Goal: Information Seeking & Learning: Learn about a topic

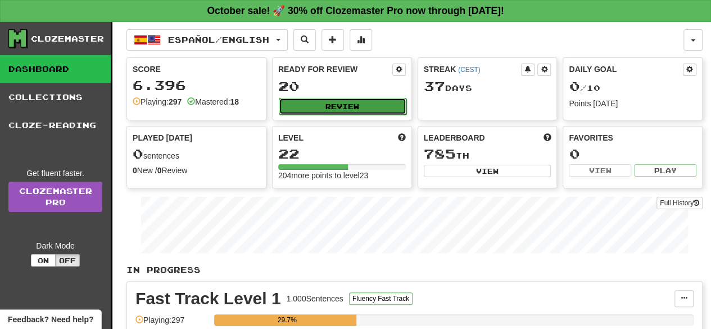
click at [329, 110] on button "Review" at bounding box center [343, 106] width 128 height 17
select select "**"
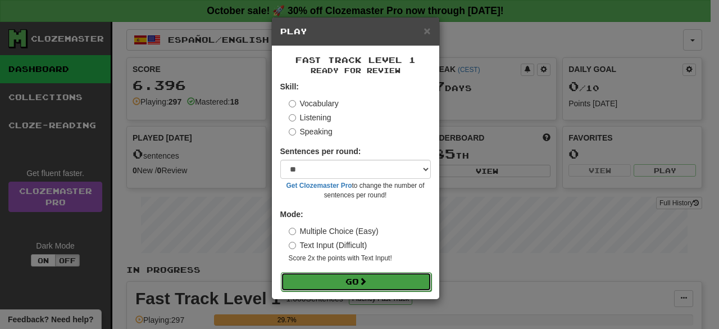
click at [373, 287] on button "Go" at bounding box center [356, 281] width 151 height 19
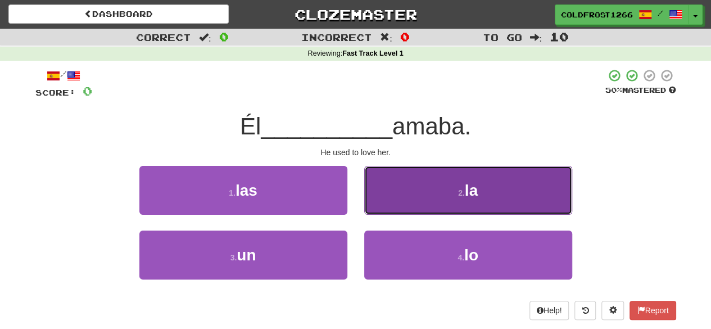
click at [437, 198] on button "2 . la" at bounding box center [468, 190] width 208 height 49
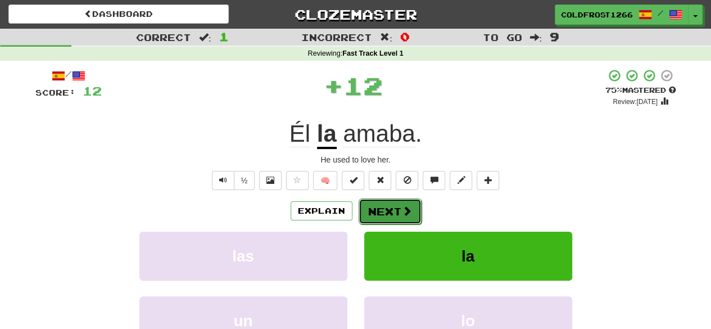
click at [402, 203] on button "Next" at bounding box center [390, 211] width 63 height 26
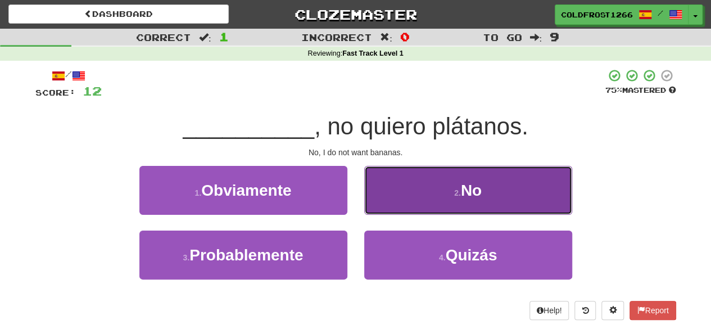
click at [455, 193] on small "2 ." at bounding box center [457, 192] width 7 height 9
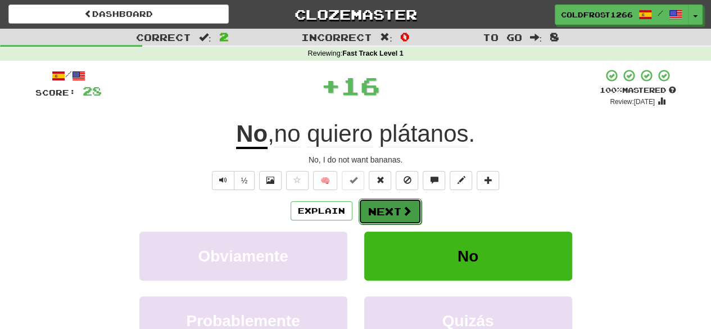
click at [396, 199] on button "Next" at bounding box center [390, 211] width 63 height 26
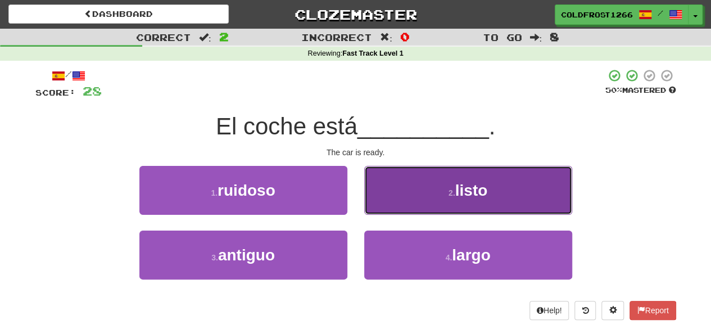
click at [439, 194] on button "2 . listo" at bounding box center [468, 190] width 208 height 49
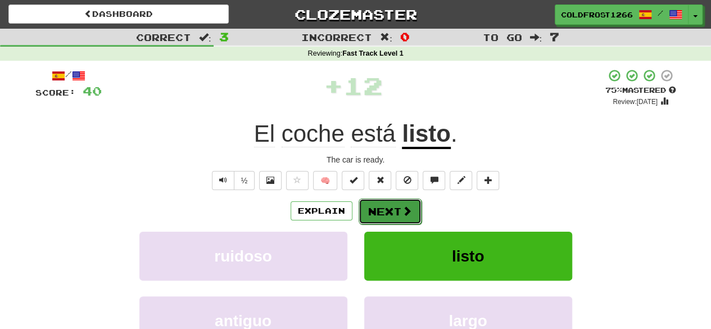
click at [407, 206] on span at bounding box center [407, 211] width 10 height 10
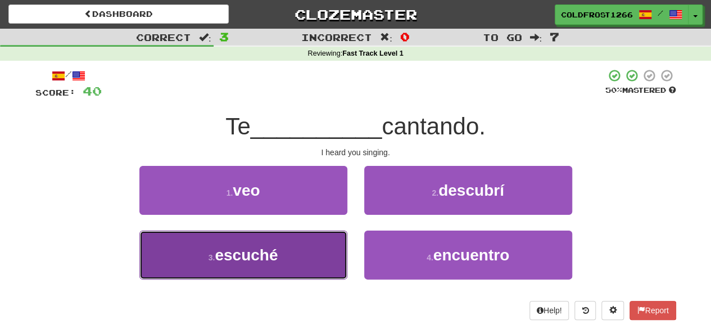
click at [335, 252] on button "3 . escuché" at bounding box center [243, 254] width 208 height 49
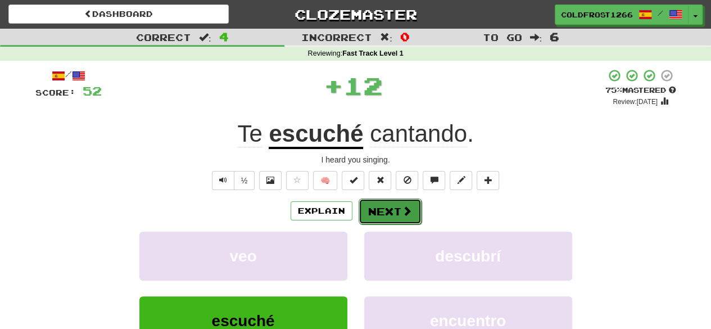
click at [396, 198] on button "Next" at bounding box center [390, 211] width 63 height 26
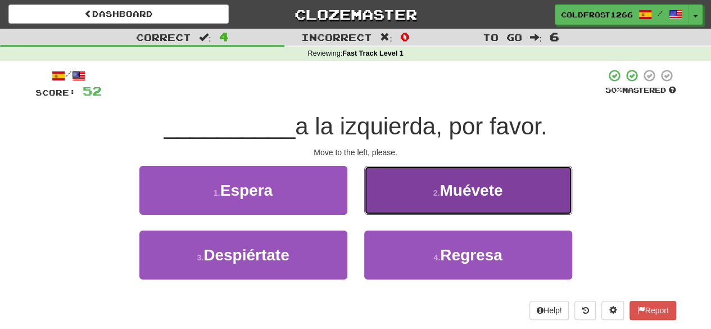
click at [453, 177] on button "2 . Muévete" at bounding box center [468, 190] width 208 height 49
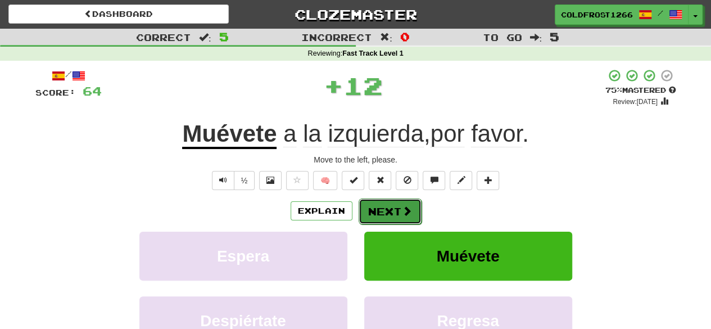
click at [403, 206] on span at bounding box center [407, 211] width 10 height 10
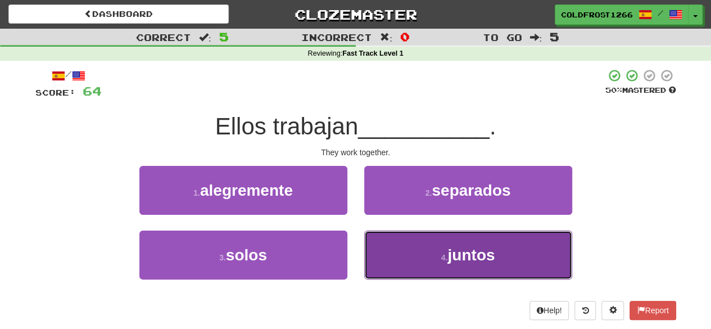
click at [409, 261] on button "4 . juntos" at bounding box center [468, 254] width 208 height 49
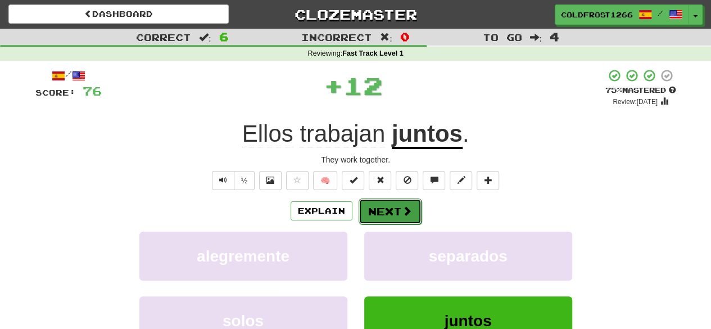
click at [400, 204] on button "Next" at bounding box center [390, 211] width 63 height 26
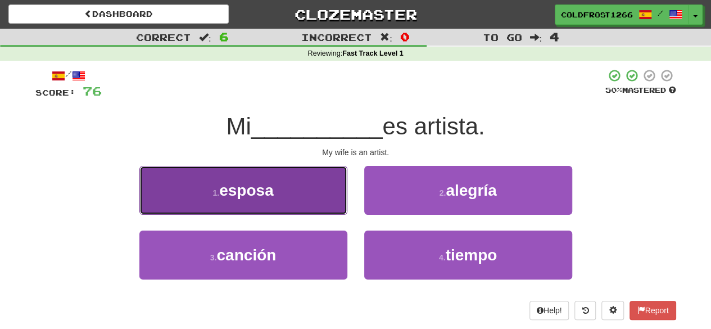
click at [321, 184] on button "1 . esposa" at bounding box center [243, 190] width 208 height 49
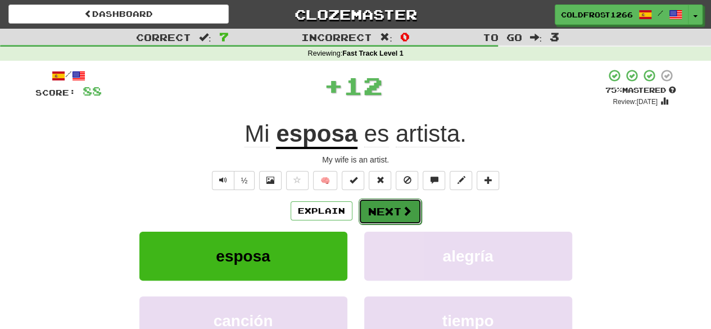
click at [402, 206] on span at bounding box center [407, 211] width 10 height 10
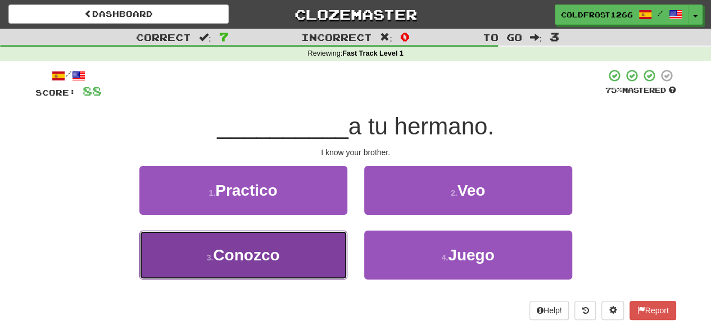
click at [329, 247] on button "3 . Conozco" at bounding box center [243, 254] width 208 height 49
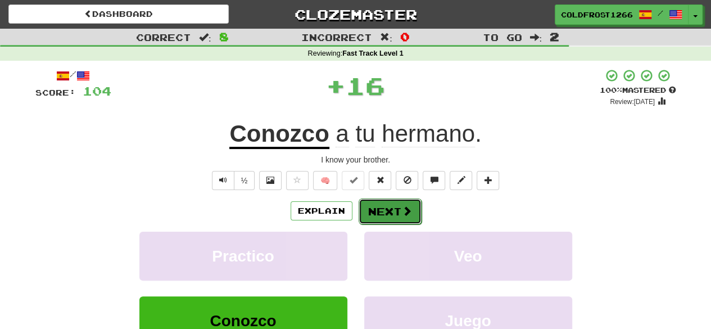
click at [413, 205] on button "Next" at bounding box center [390, 211] width 63 height 26
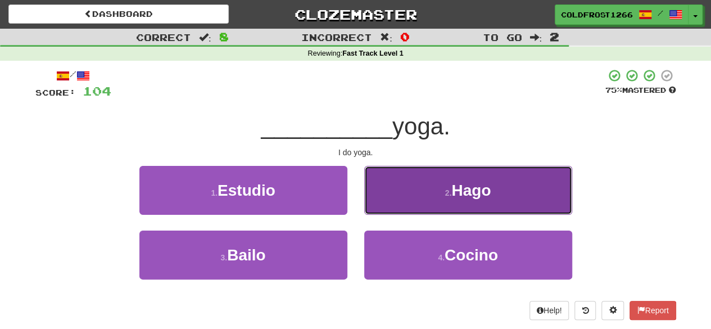
click at [463, 183] on span "Hago" at bounding box center [470, 190] width 39 height 17
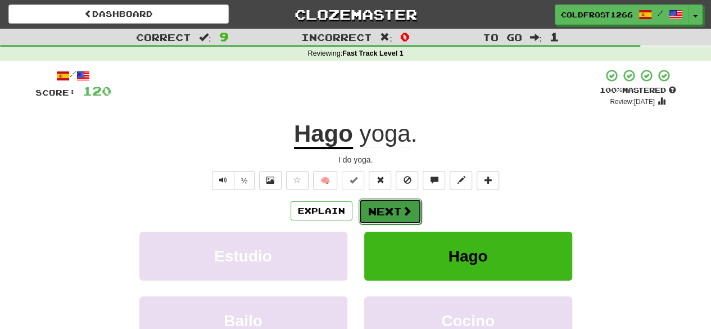
click at [411, 216] on button "Next" at bounding box center [390, 211] width 63 height 26
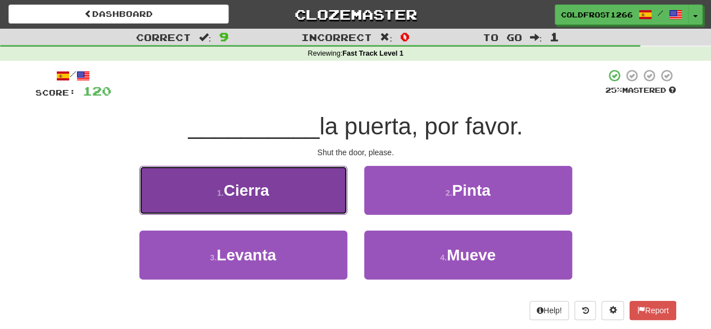
click at [315, 192] on button "1 . Cierra" at bounding box center [243, 190] width 208 height 49
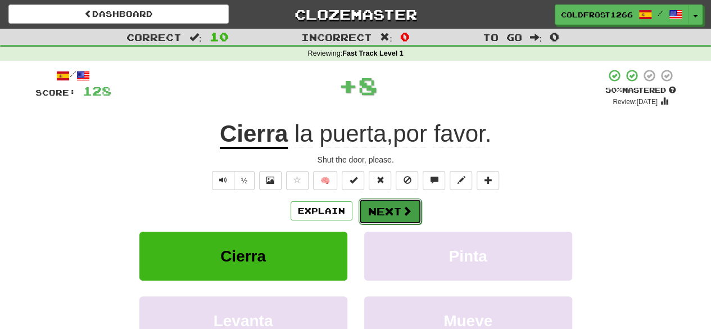
click at [407, 210] on span at bounding box center [407, 211] width 10 height 10
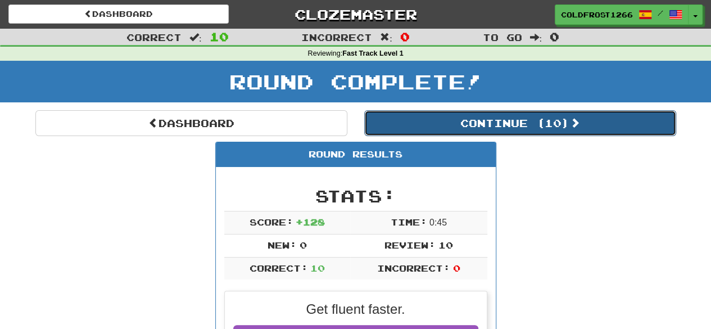
click at [498, 128] on button "Continue ( 10 )" at bounding box center [520, 123] width 312 height 26
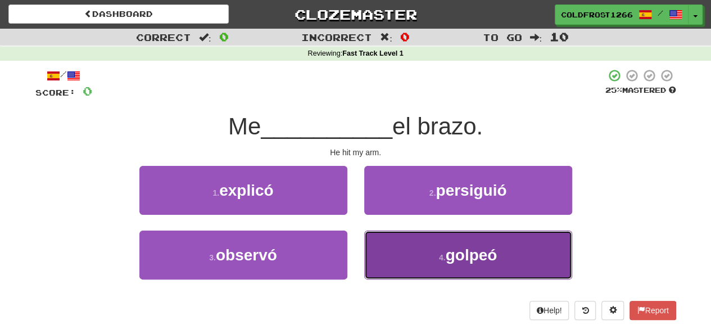
click at [450, 250] on span "golpeó" at bounding box center [471, 254] width 52 height 17
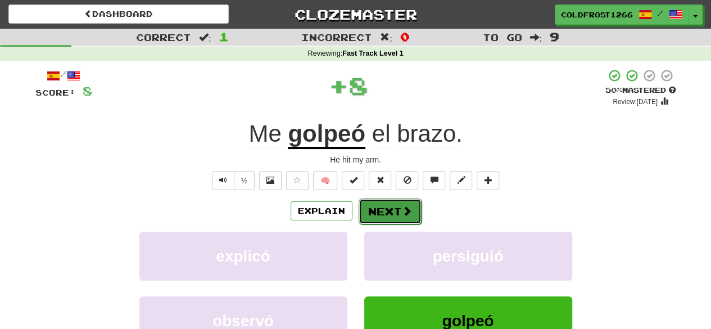
click at [400, 211] on button "Next" at bounding box center [390, 211] width 63 height 26
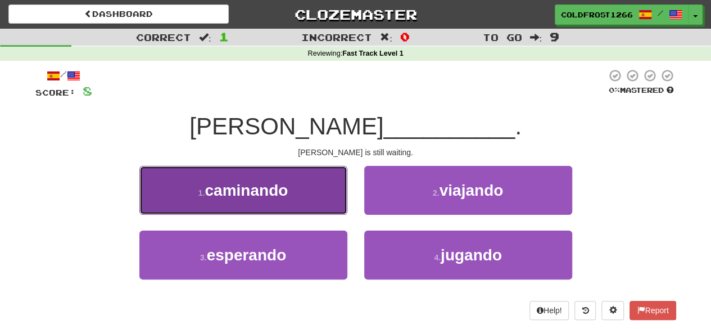
click at [327, 180] on button "1 . caminando" at bounding box center [243, 190] width 208 height 49
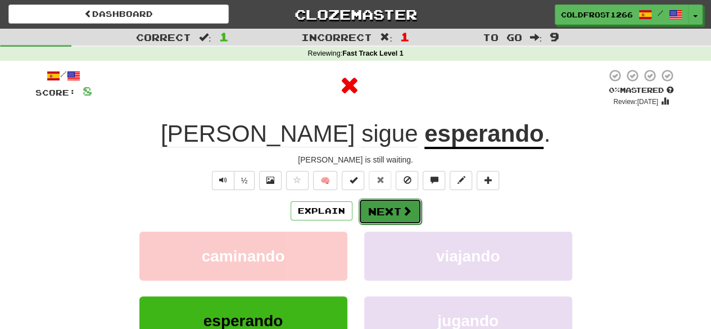
click at [379, 211] on button "Next" at bounding box center [390, 211] width 63 height 26
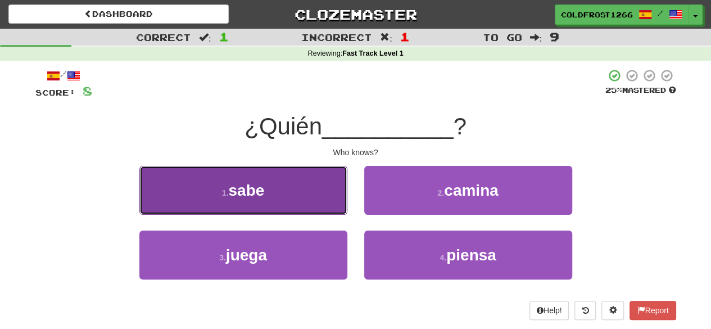
click at [300, 205] on button "1 . sabe" at bounding box center [243, 190] width 208 height 49
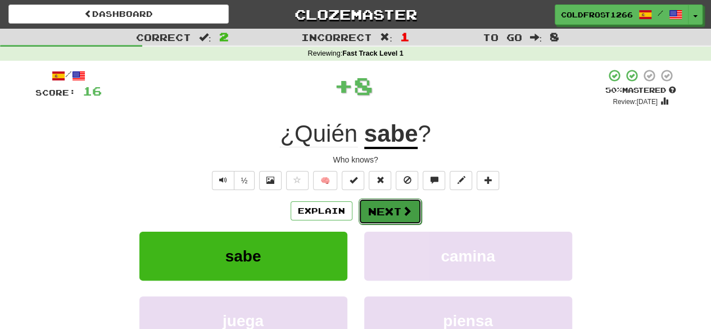
click at [379, 214] on button "Next" at bounding box center [390, 211] width 63 height 26
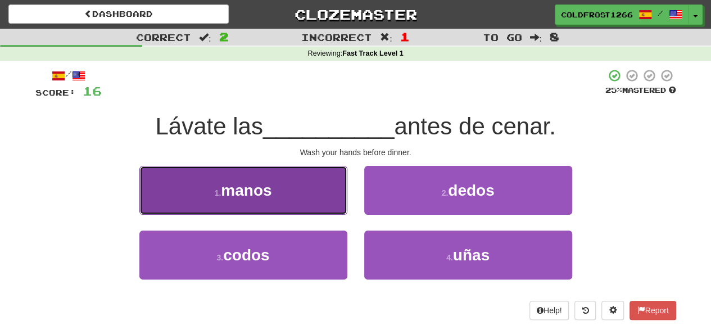
click at [307, 186] on button "1 . manos" at bounding box center [243, 190] width 208 height 49
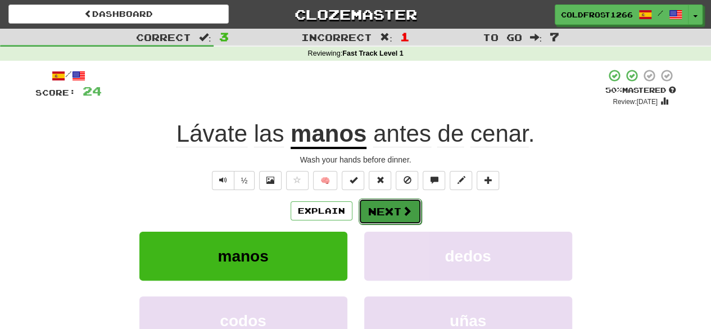
click at [383, 212] on button "Next" at bounding box center [390, 211] width 63 height 26
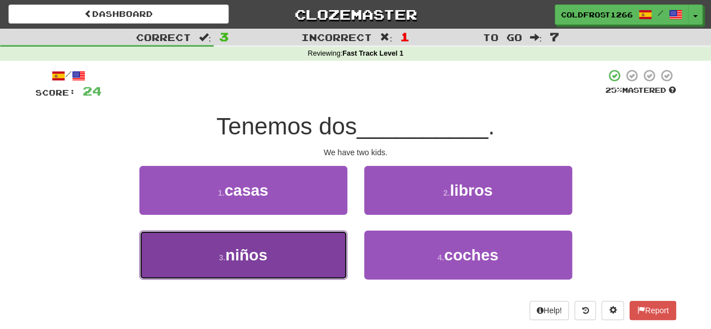
click at [324, 243] on button "3 . niños" at bounding box center [243, 254] width 208 height 49
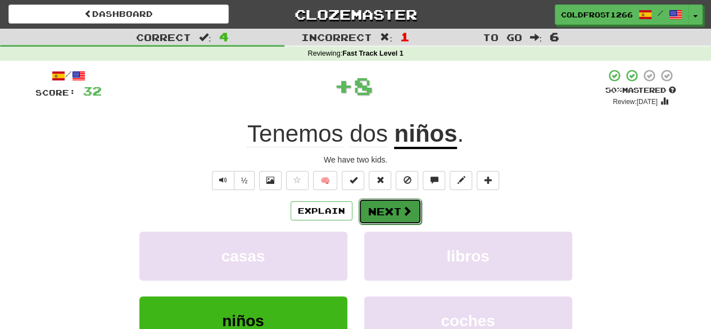
click at [398, 203] on button "Next" at bounding box center [390, 211] width 63 height 26
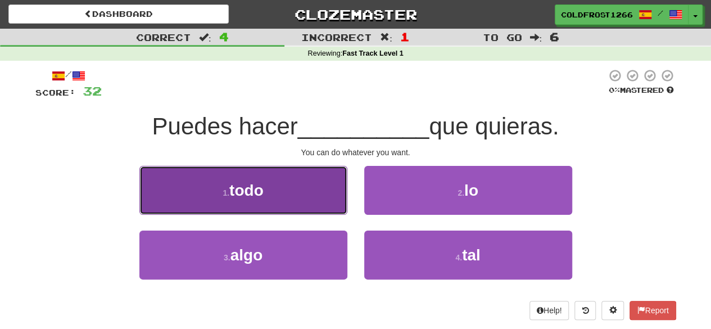
click at [312, 201] on button "1 . todo" at bounding box center [243, 190] width 208 height 49
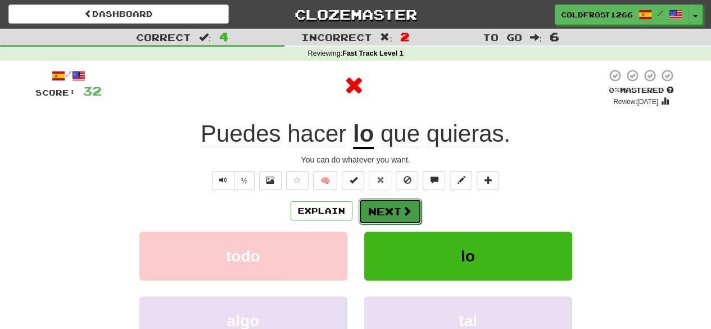
click at [387, 208] on button "Next" at bounding box center [390, 211] width 63 height 26
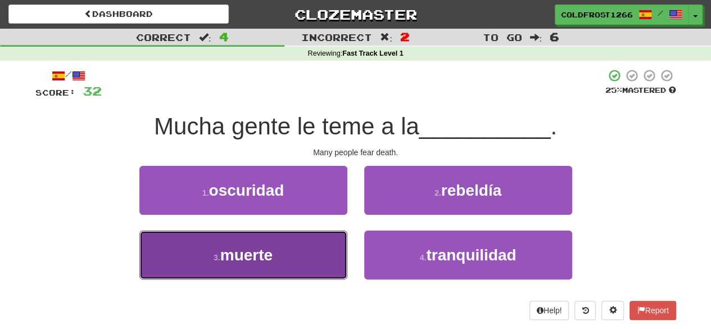
click at [317, 267] on button "3 . muerte" at bounding box center [243, 254] width 208 height 49
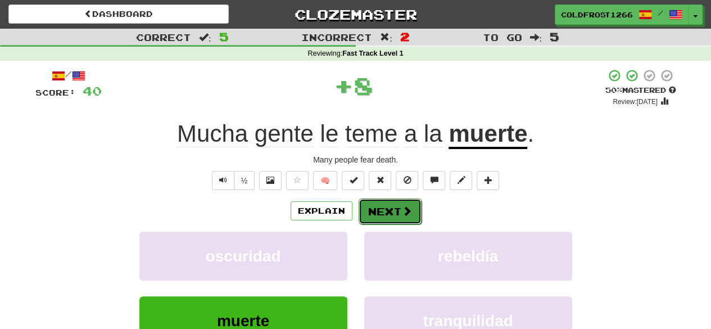
click at [390, 205] on button "Next" at bounding box center [390, 211] width 63 height 26
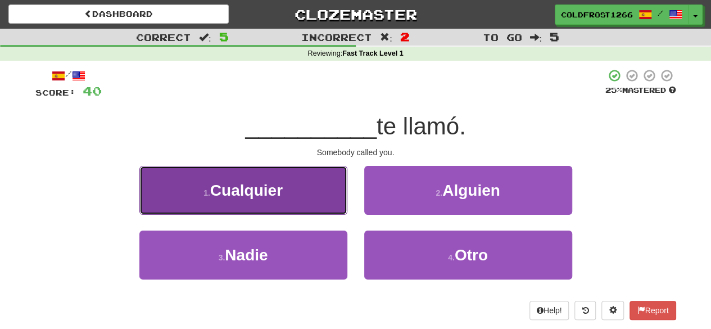
click at [316, 201] on button "1 . Cualquier" at bounding box center [243, 190] width 208 height 49
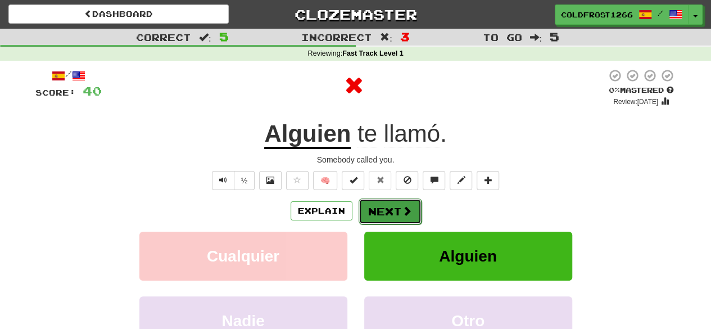
click at [401, 218] on button "Next" at bounding box center [390, 211] width 63 height 26
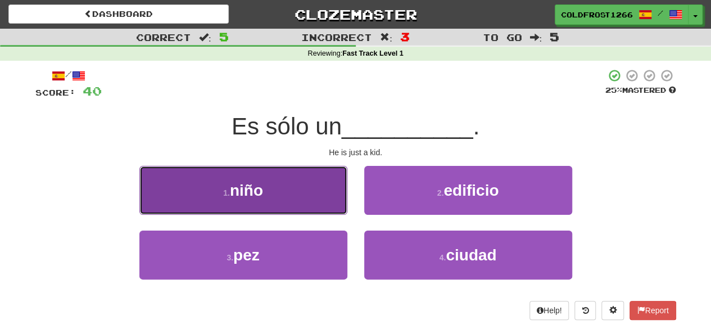
click at [329, 210] on button "1 . niño" at bounding box center [243, 190] width 208 height 49
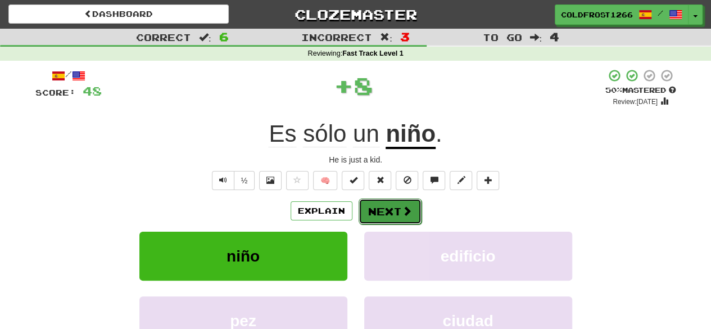
click at [404, 212] on span at bounding box center [407, 211] width 10 height 10
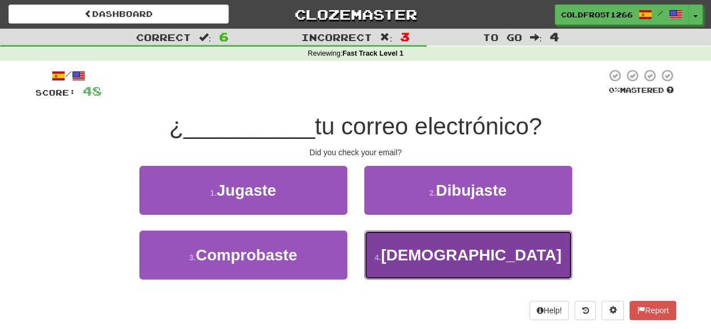
click at [392, 249] on button "4 . Corriste" at bounding box center [468, 254] width 208 height 49
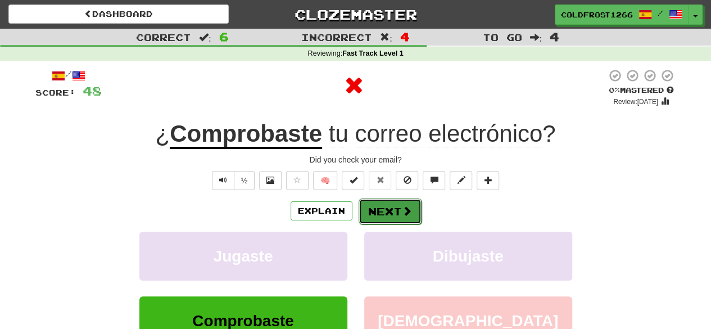
click at [392, 206] on button "Next" at bounding box center [390, 211] width 63 height 26
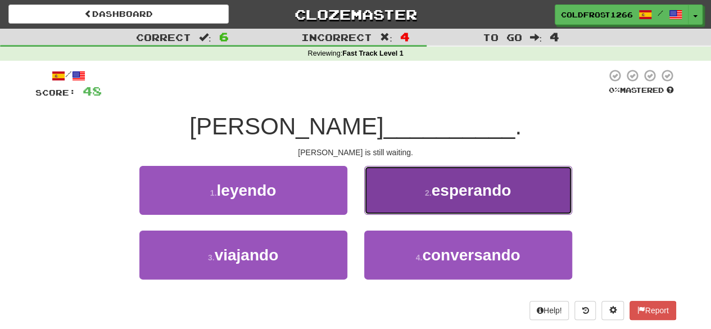
click at [443, 186] on span "esperando" at bounding box center [472, 190] width 80 height 17
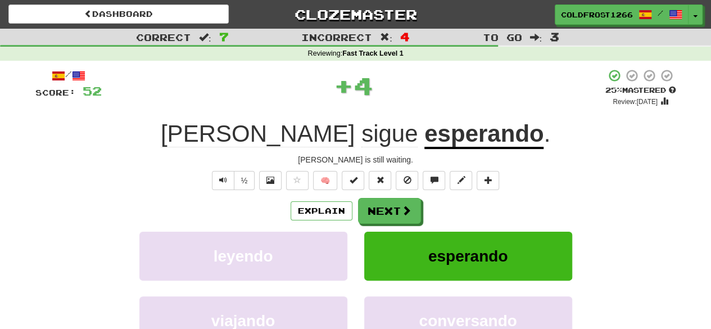
click at [406, 196] on div "/ Score: 52 + 4 25 % Mastered Review: 2025-10-16 Tom sigue esperando . Tom is s…" at bounding box center [355, 236] width 641 height 334
click at [396, 216] on button "Next" at bounding box center [390, 211] width 63 height 26
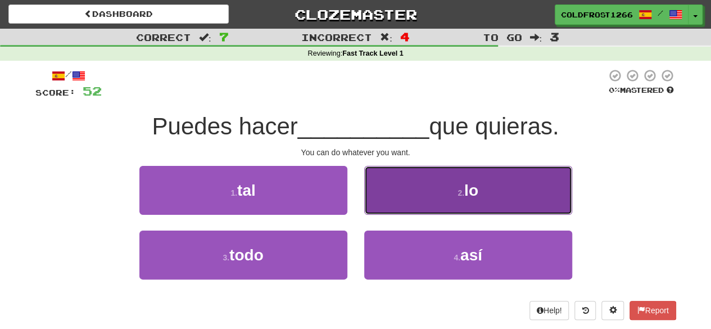
click at [446, 188] on button "2 . lo" at bounding box center [468, 190] width 208 height 49
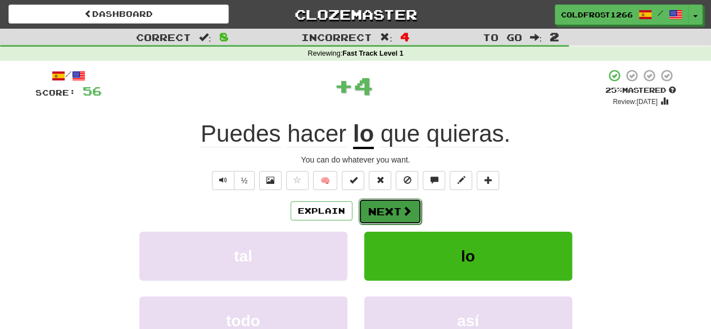
click at [392, 207] on button "Next" at bounding box center [390, 211] width 63 height 26
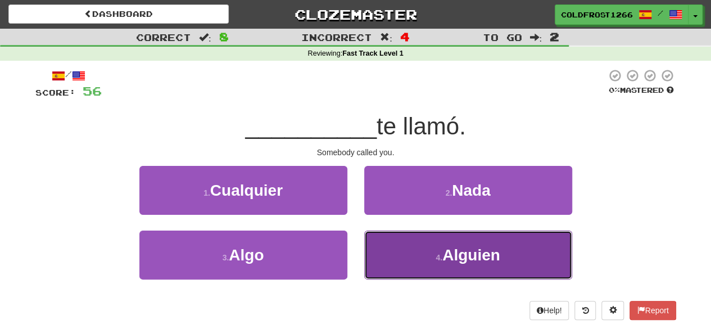
click at [427, 261] on button "4 . Alguien" at bounding box center [468, 254] width 208 height 49
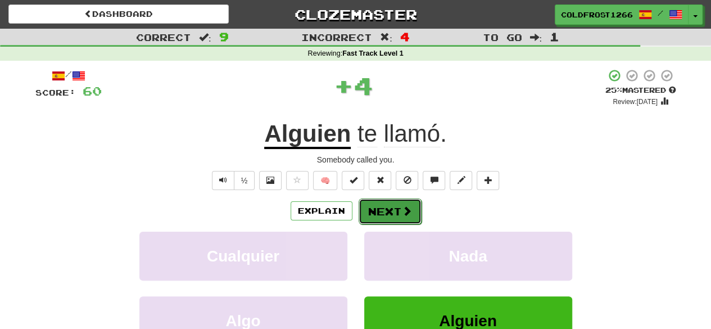
click at [407, 208] on span at bounding box center [407, 211] width 10 height 10
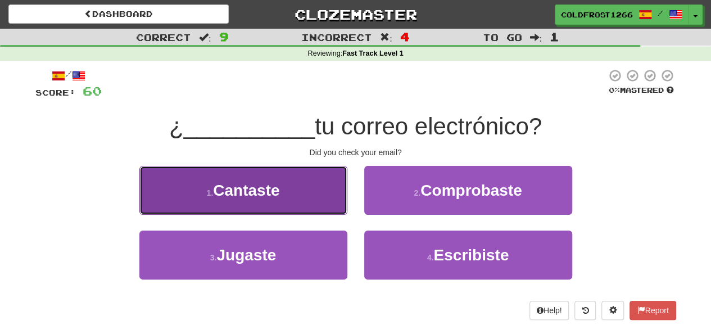
click at [329, 203] on button "1 . Cantaste" at bounding box center [243, 190] width 208 height 49
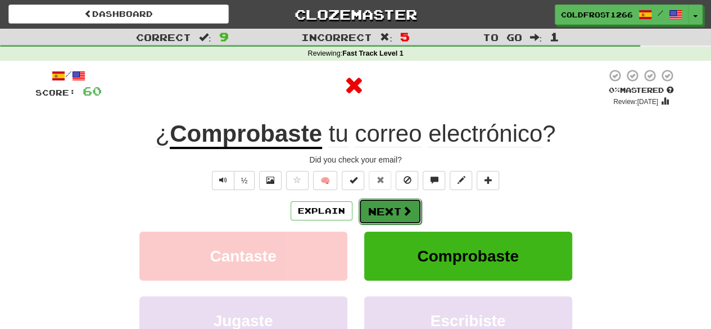
click at [384, 216] on button "Next" at bounding box center [390, 211] width 63 height 26
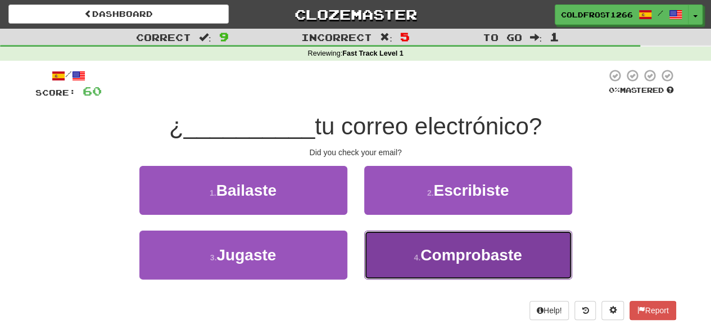
click at [409, 247] on button "4 . Comprobaste" at bounding box center [468, 254] width 208 height 49
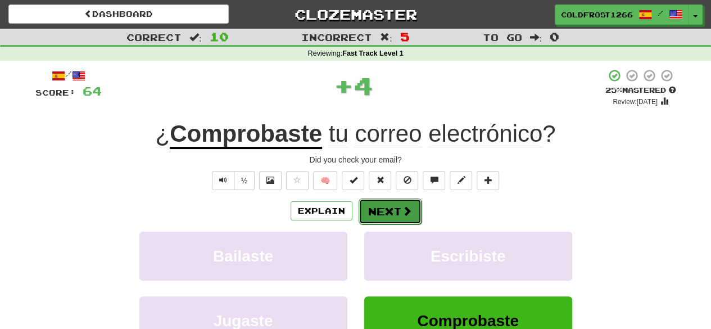
click at [394, 215] on button "Next" at bounding box center [390, 211] width 63 height 26
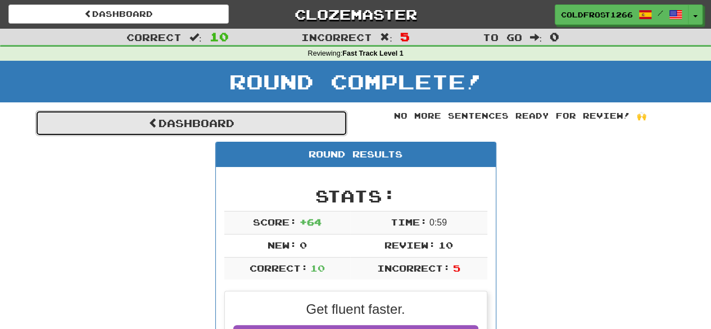
click at [228, 128] on link "Dashboard" at bounding box center [191, 123] width 312 height 26
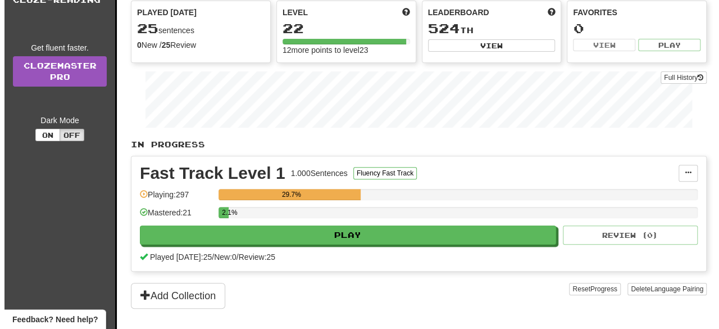
scroll to position [170, 0]
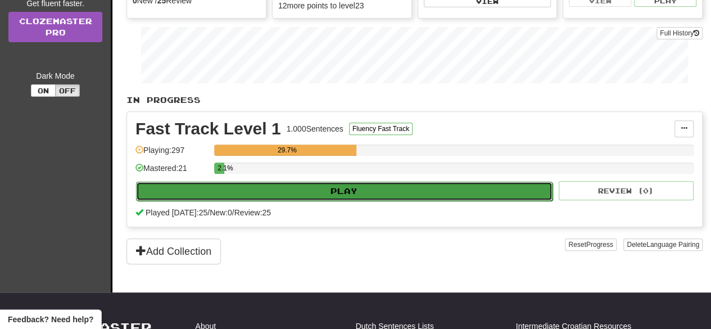
click at [368, 184] on button "Play" at bounding box center [344, 191] width 416 height 19
select select "**"
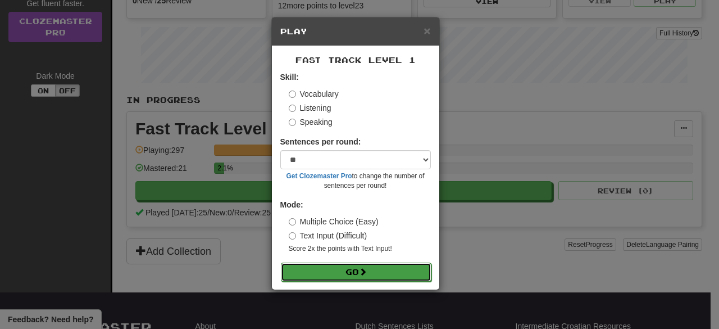
click at [406, 274] on button "Go" at bounding box center [356, 271] width 151 height 19
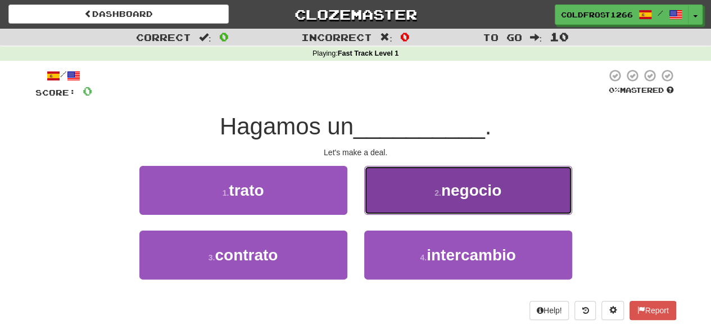
click at [458, 182] on span "negocio" at bounding box center [471, 190] width 60 height 17
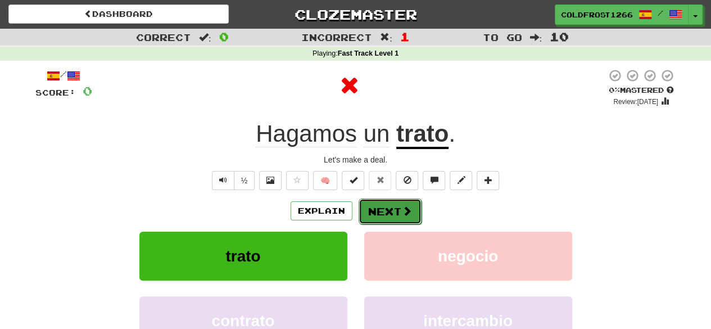
click at [404, 206] on span at bounding box center [407, 211] width 10 height 10
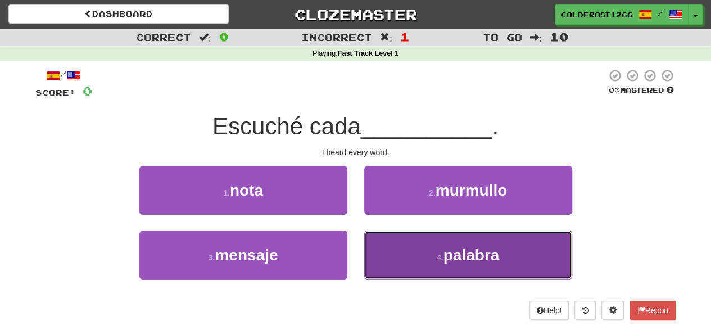
click at [408, 260] on button "4 . palabra" at bounding box center [468, 254] width 208 height 49
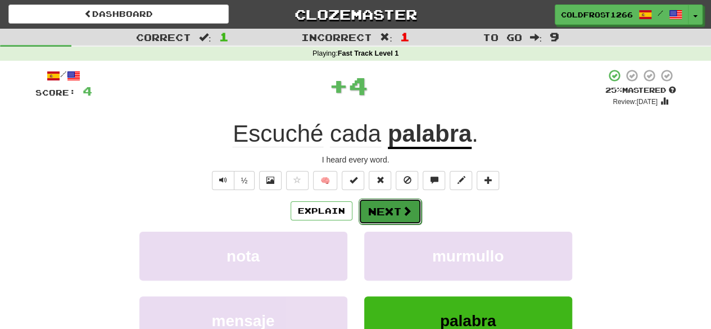
click at [392, 202] on button "Next" at bounding box center [390, 211] width 63 height 26
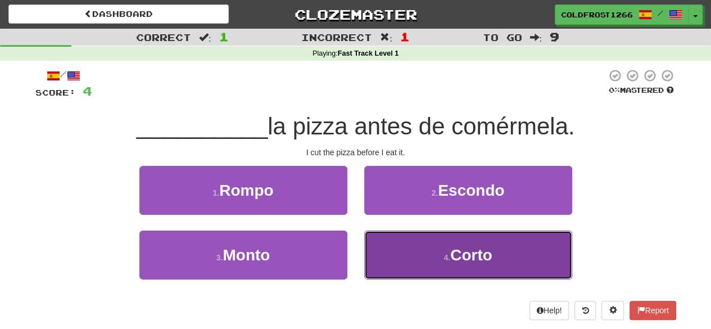
click at [445, 253] on small "4 ." at bounding box center [446, 257] width 7 height 9
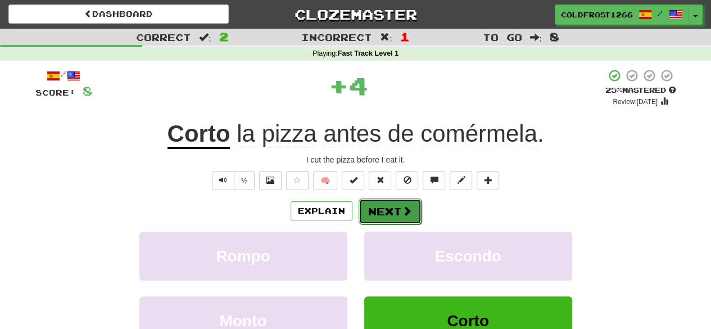
click at [392, 205] on button "Next" at bounding box center [390, 211] width 63 height 26
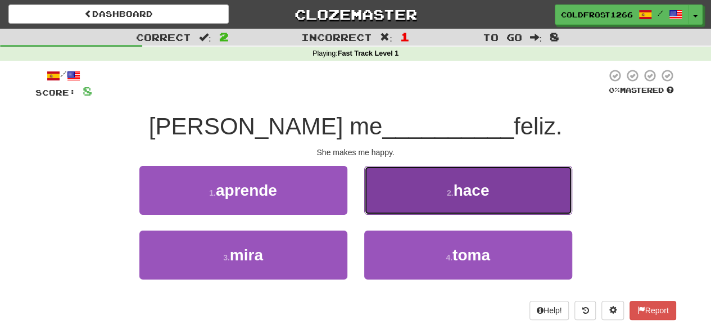
click at [458, 204] on button "2 . hace" at bounding box center [468, 190] width 208 height 49
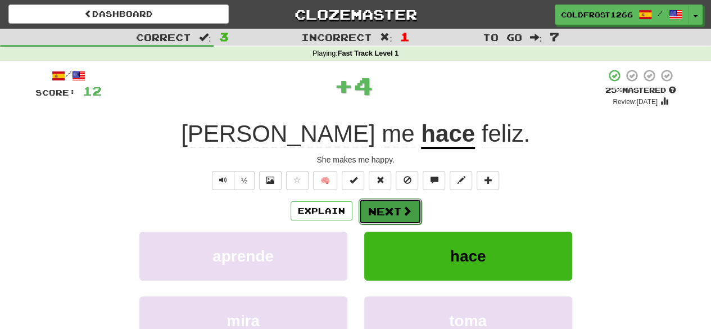
click at [411, 210] on button "Next" at bounding box center [390, 211] width 63 height 26
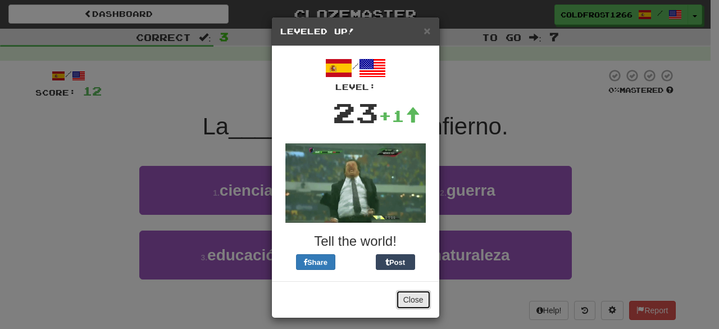
click at [406, 296] on button "Close" at bounding box center [413, 299] width 35 height 19
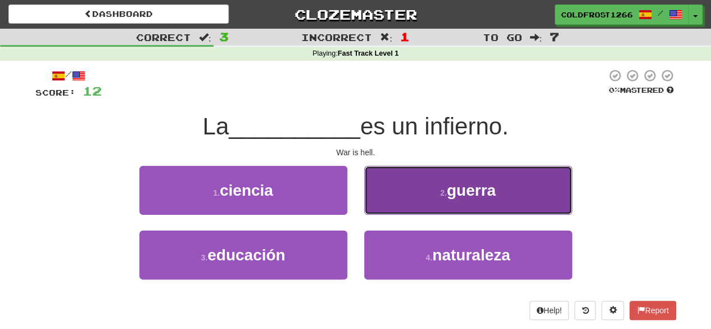
click at [404, 205] on button "2 . guerra" at bounding box center [468, 190] width 208 height 49
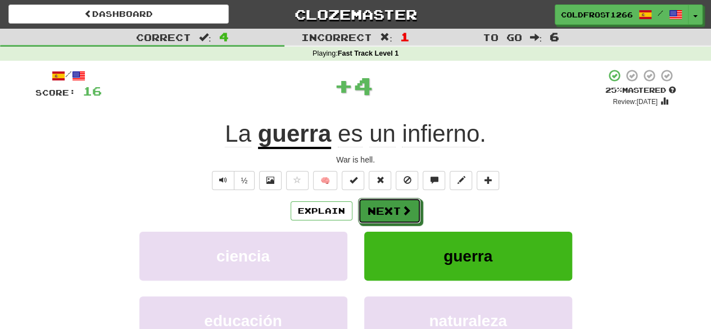
click at [404, 205] on span at bounding box center [406, 210] width 10 height 10
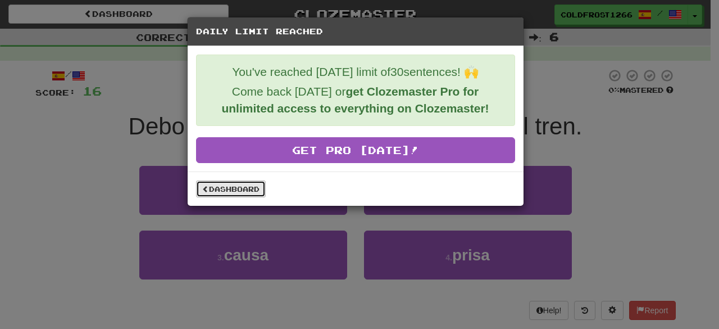
click at [238, 185] on link "Dashboard" at bounding box center [231, 188] width 70 height 17
